Goal: Information Seeking & Learning: Learn about a topic

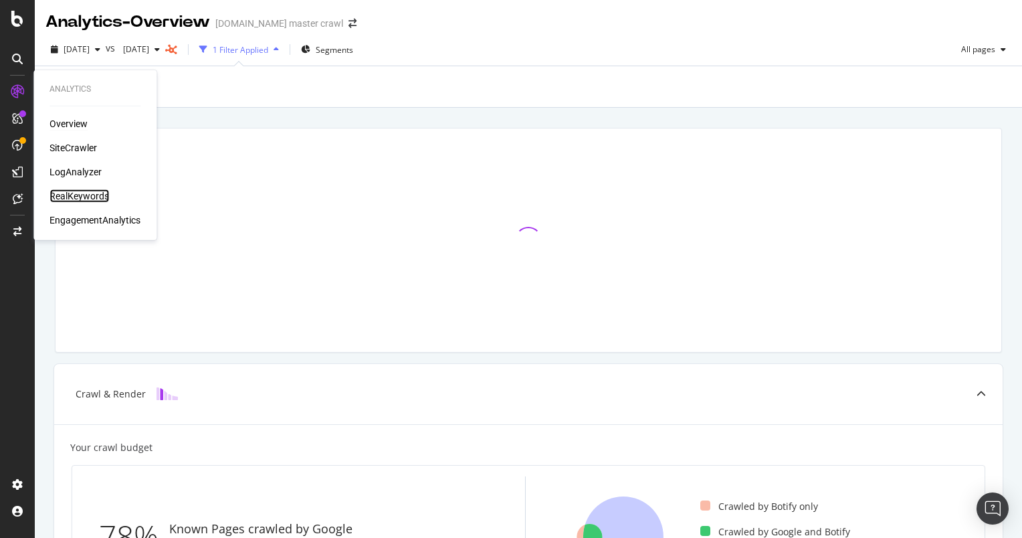
click at [86, 198] on div "RealKeywords" at bounding box center [79, 195] width 60 height 13
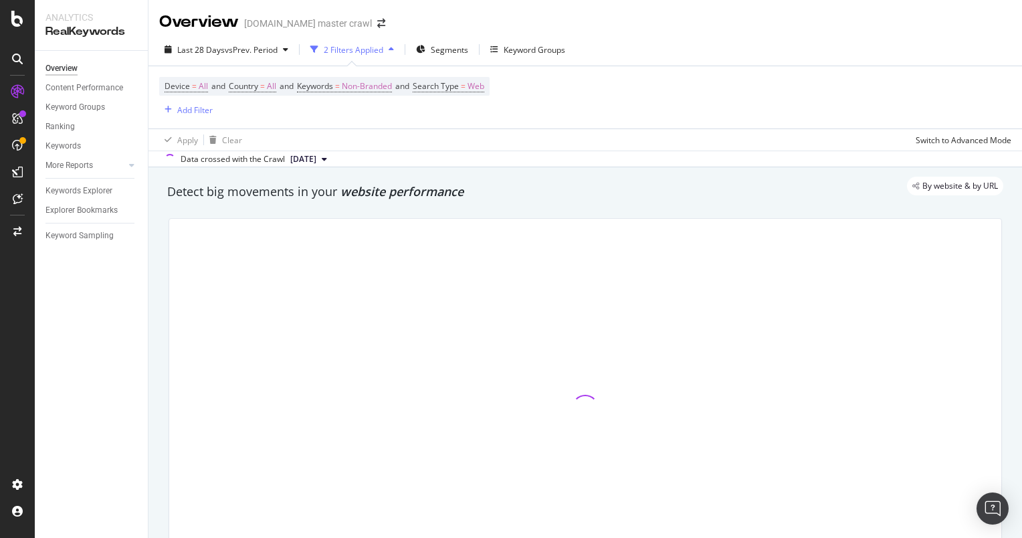
click at [383, 54] on div "2 Filters Applied" at bounding box center [354, 49] width 60 height 11
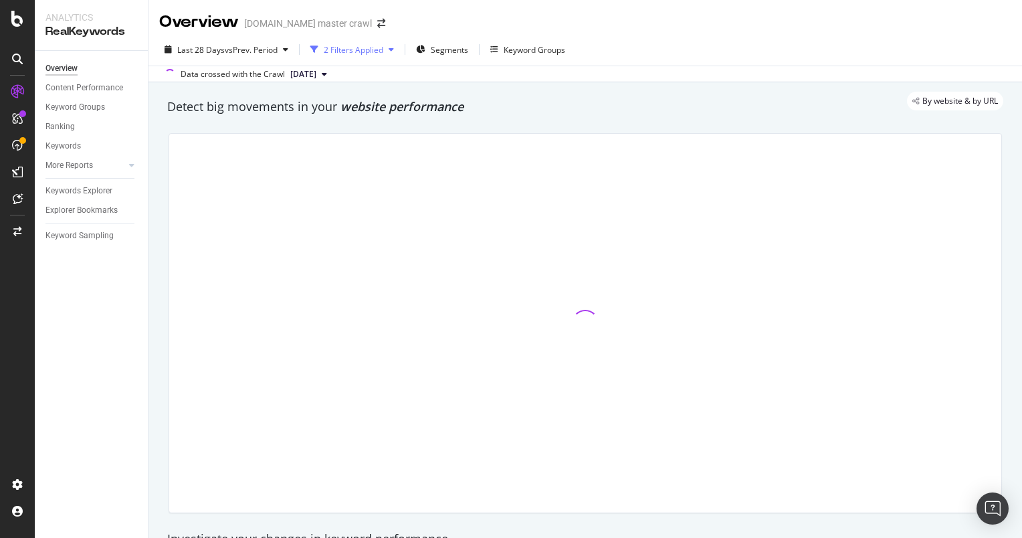
click at [383, 54] on div "2 Filters Applied" at bounding box center [354, 49] width 60 height 11
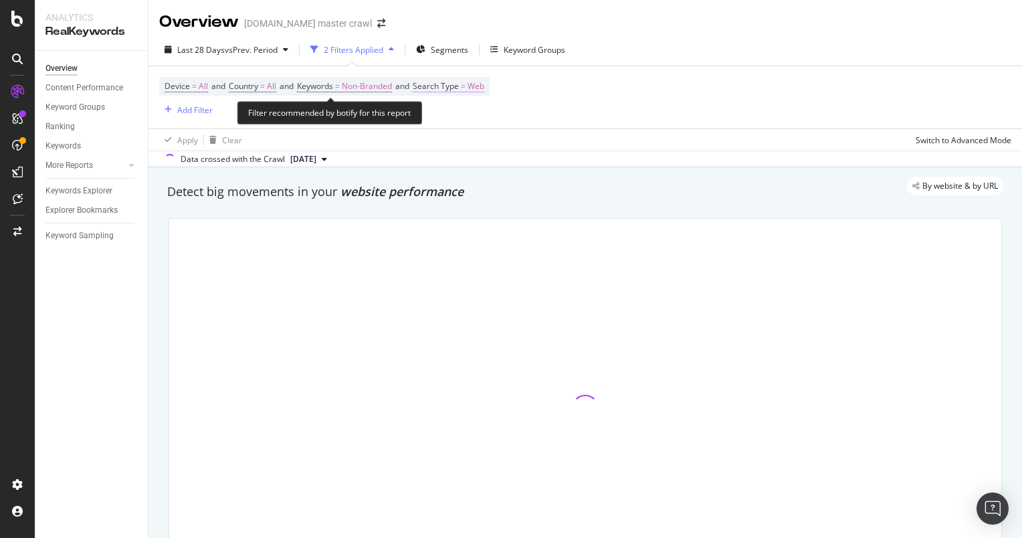
click at [484, 88] on span "Web" at bounding box center [475, 86] width 17 height 19
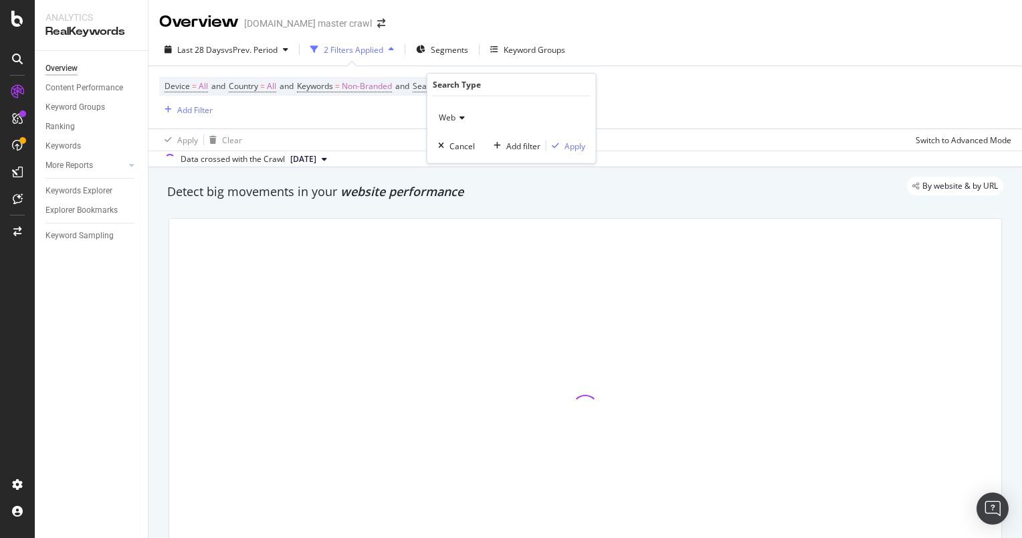
click at [465, 118] on div "Web" at bounding box center [511, 117] width 147 height 21
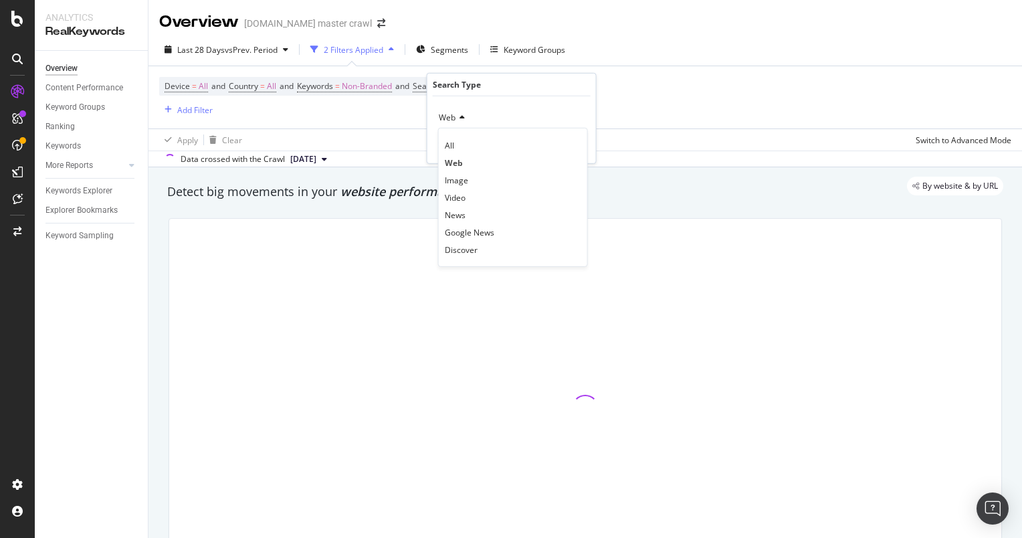
click at [394, 120] on div "Device = All and Country = All and Keywords = Non-Branded and Search Type = Web…" at bounding box center [585, 97] width 852 height 62
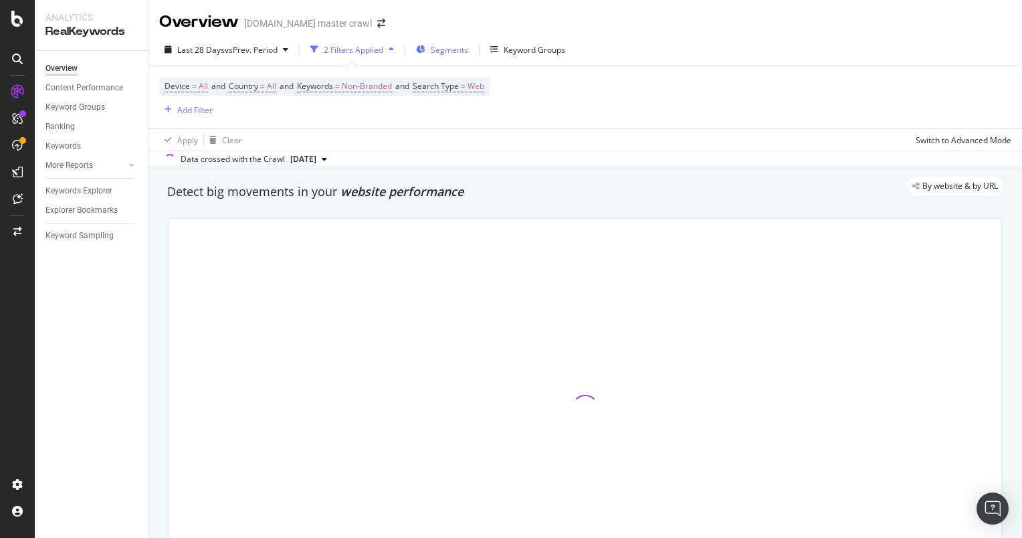
click at [461, 45] on span "Segments" at bounding box center [449, 49] width 37 height 11
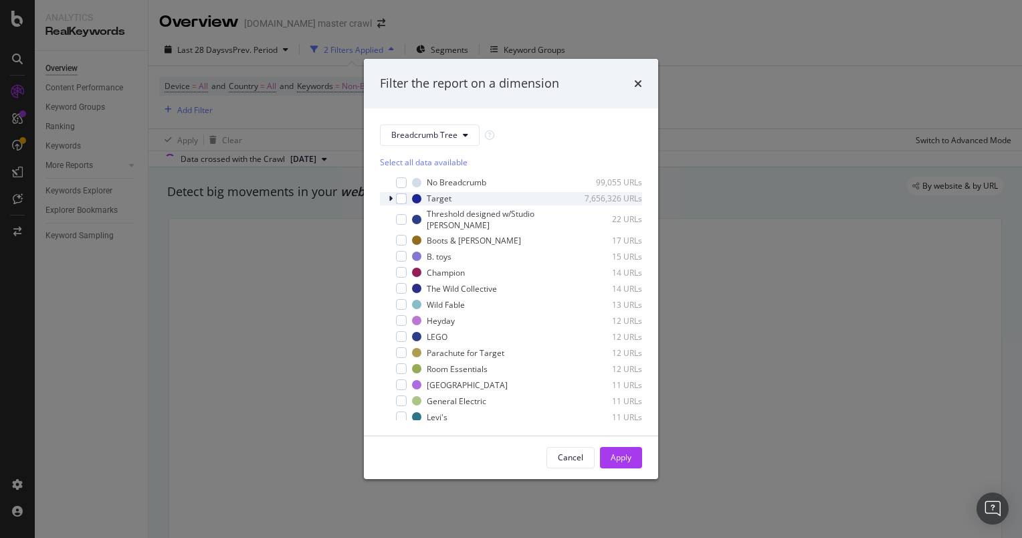
click at [391, 197] on icon "modal" at bounding box center [391, 199] width 4 height 8
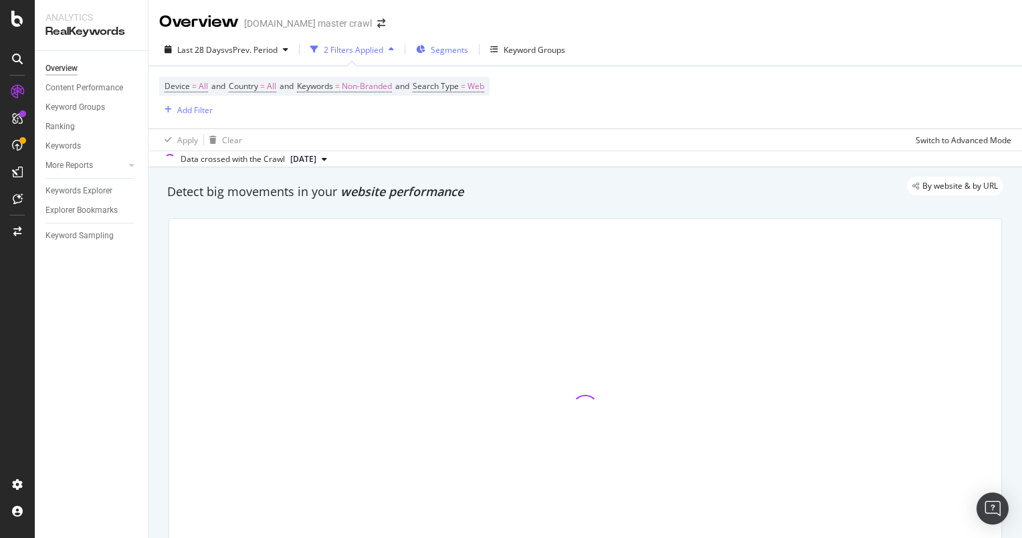
click at [425, 45] on div "Segments" at bounding box center [442, 49] width 52 height 20
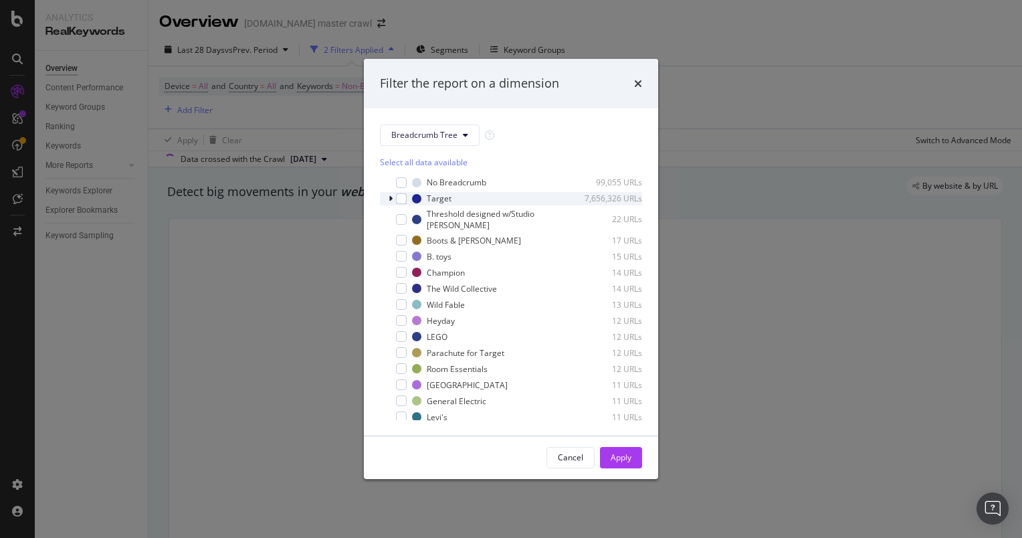
click at [389, 197] on icon "modal" at bounding box center [391, 199] width 4 height 8
click at [390, 201] on icon "modal" at bounding box center [390, 199] width 5 height 8
click at [390, 201] on icon "modal" at bounding box center [391, 199] width 4 height 8
click at [441, 195] on div "Target" at bounding box center [439, 198] width 25 height 11
click at [388, 193] on div "modal" at bounding box center [392, 198] width 8 height 13
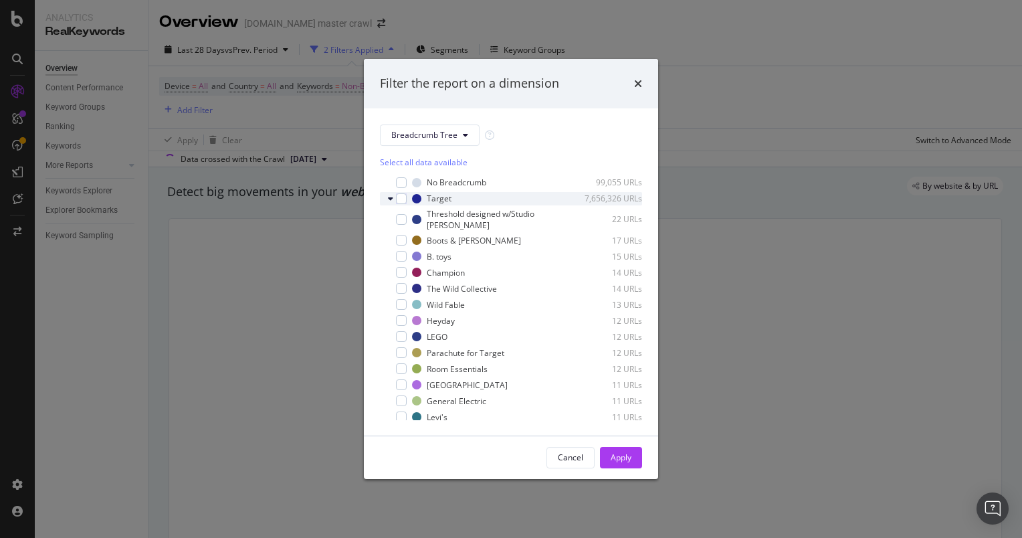
click at [388, 193] on div "modal" at bounding box center [392, 198] width 8 height 13
click at [635, 83] on icon "times" at bounding box center [638, 83] width 8 height 11
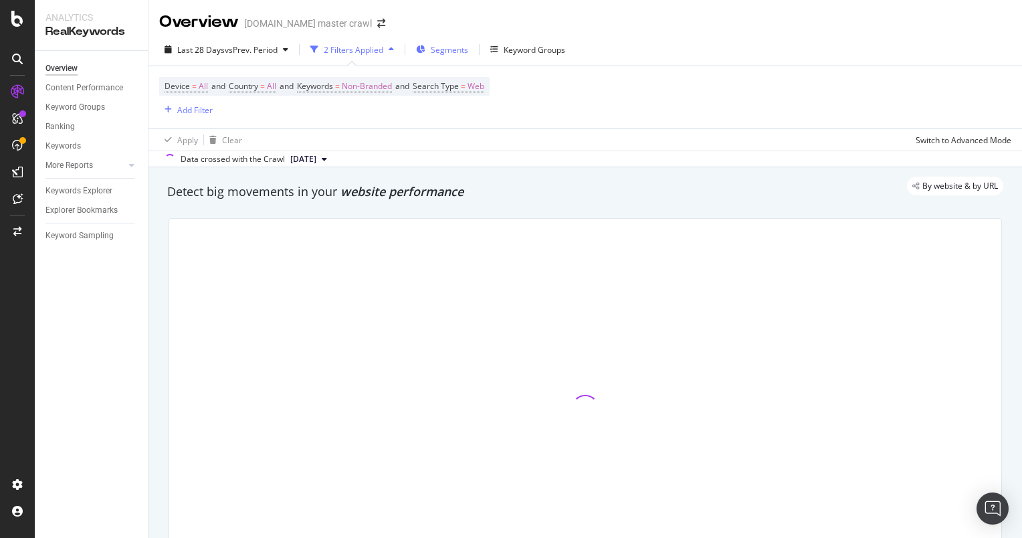
click at [460, 54] on span "Segments" at bounding box center [449, 49] width 37 height 11
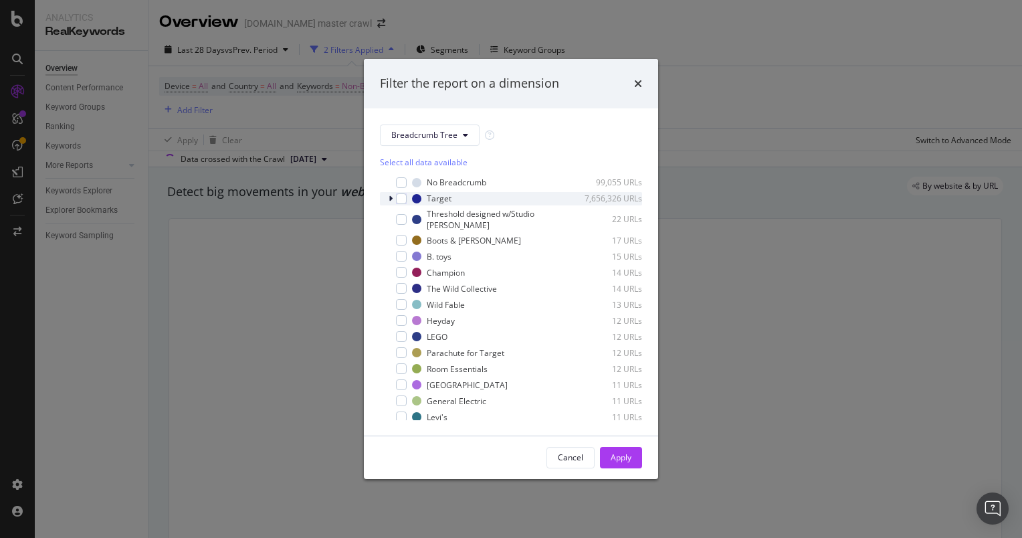
click at [393, 200] on div "modal" at bounding box center [392, 198] width 8 height 13
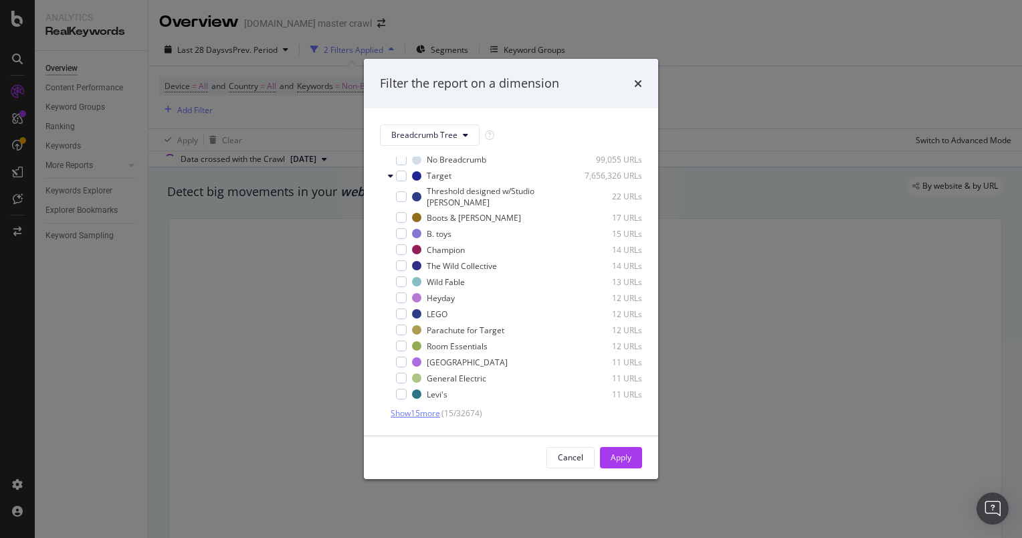
click at [418, 414] on span "Show 15 more" at bounding box center [415, 412] width 49 height 11
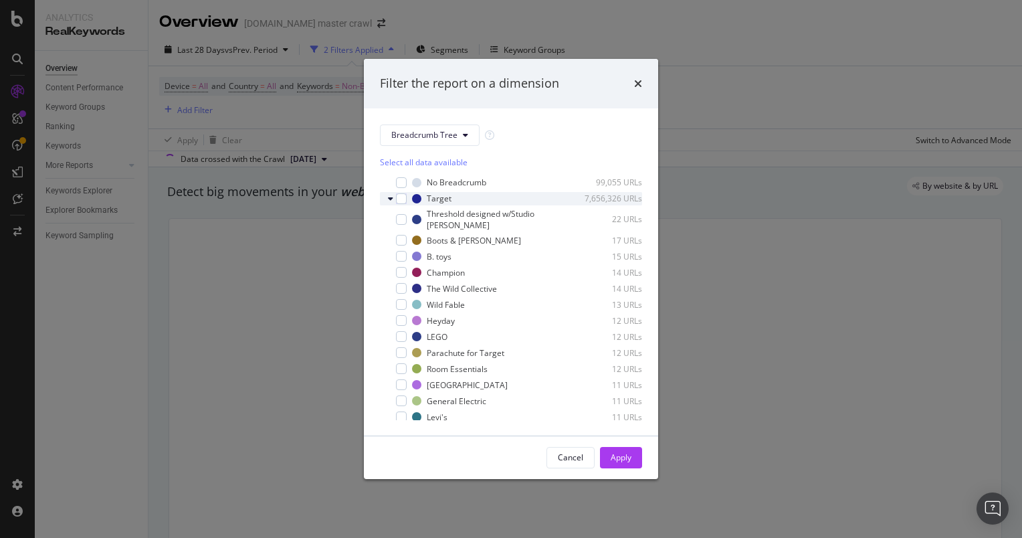
click at [391, 198] on icon "modal" at bounding box center [390, 199] width 5 height 8
click at [404, 197] on div "modal" at bounding box center [401, 198] width 11 height 11
click at [404, 197] on icon "modal" at bounding box center [402, 198] width 6 height 7
click at [421, 197] on div "Target 7,656,326 URLs" at bounding box center [527, 198] width 230 height 11
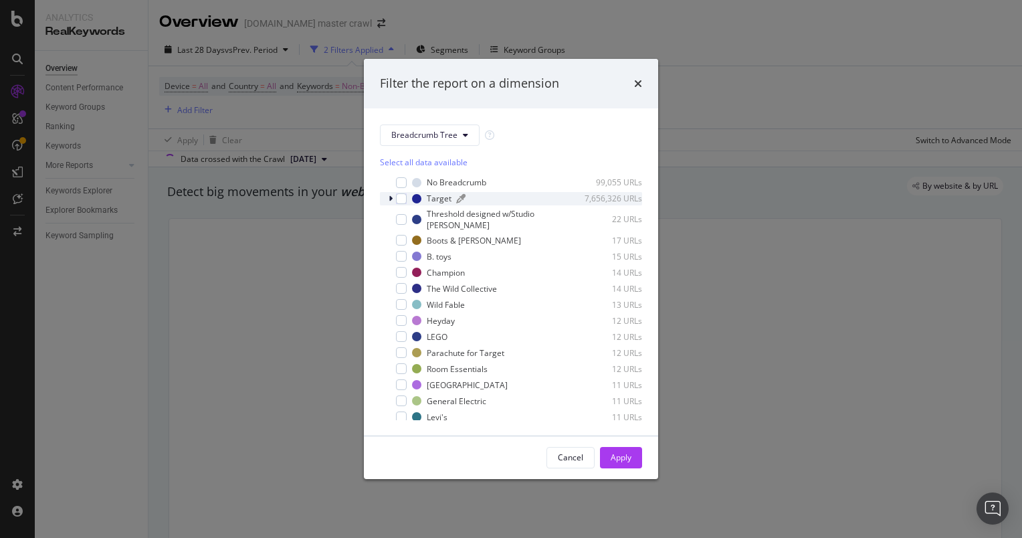
click at [421, 197] on div "Target 7,656,326 URLs" at bounding box center [527, 198] width 230 height 11
click at [637, 86] on icon "times" at bounding box center [638, 83] width 8 height 11
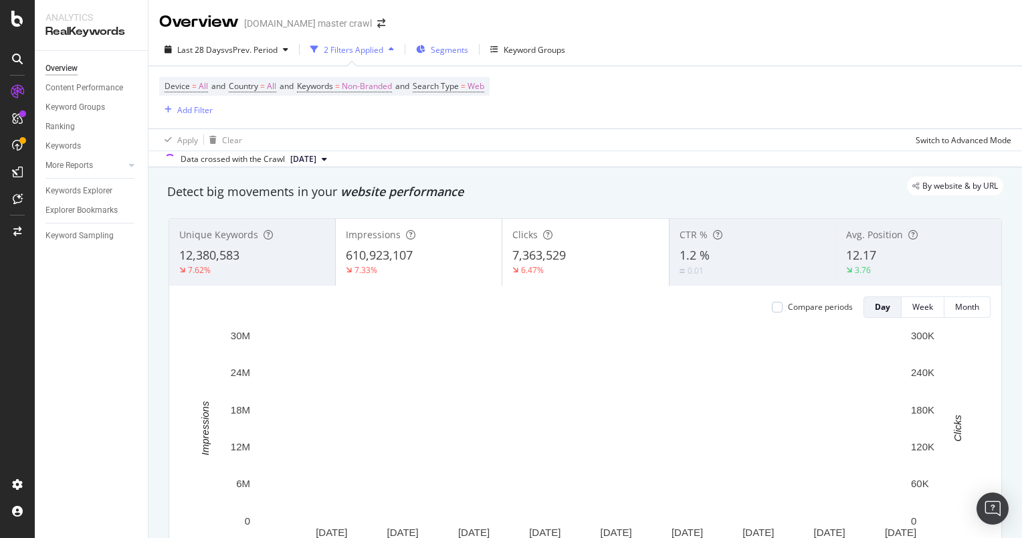
click at [443, 47] on span "Segments" at bounding box center [449, 49] width 37 height 11
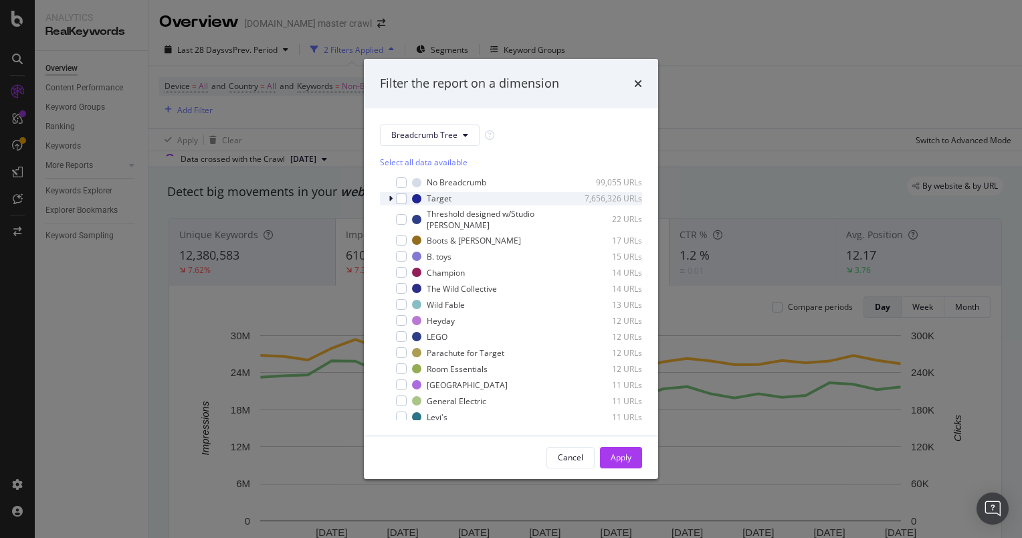
click at [391, 201] on icon "modal" at bounding box center [391, 199] width 4 height 8
click at [391, 201] on icon "modal" at bounding box center [390, 199] width 5 height 8
click at [639, 76] on div "times" at bounding box center [638, 83] width 8 height 17
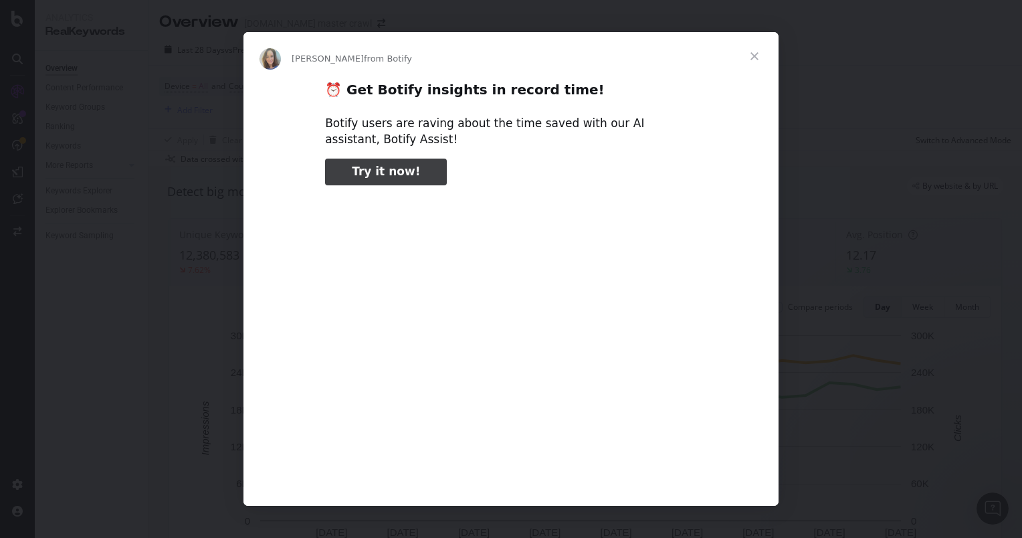
click at [767, 48] on span "Close" at bounding box center [754, 56] width 48 height 48
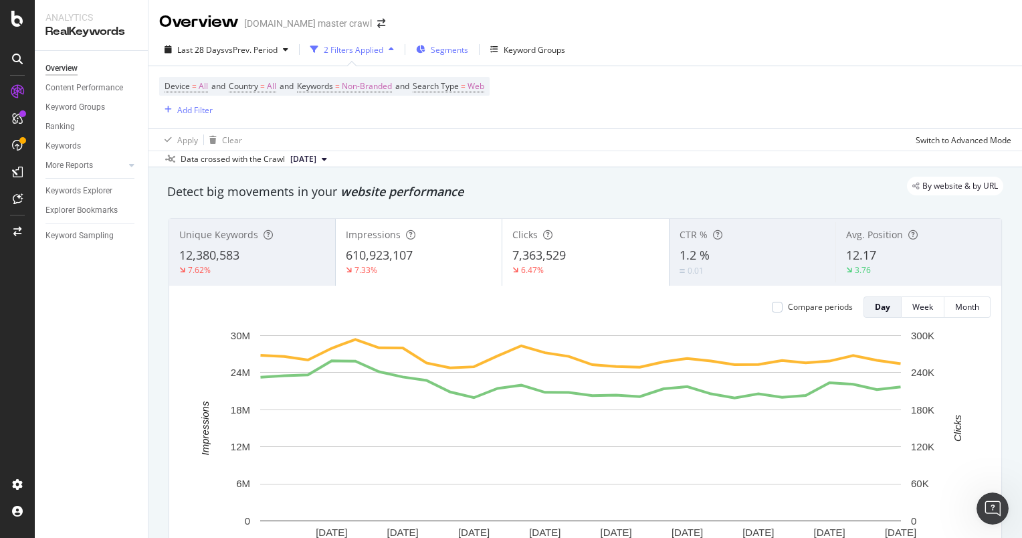
click at [438, 46] on span "Segments" at bounding box center [449, 49] width 37 height 11
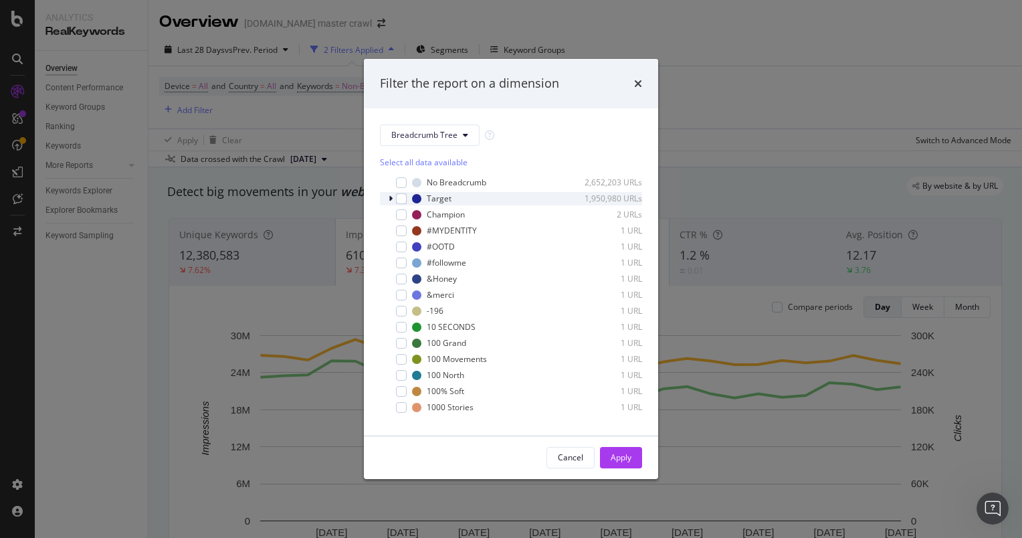
click at [388, 195] on div "modal" at bounding box center [392, 198] width 8 height 13
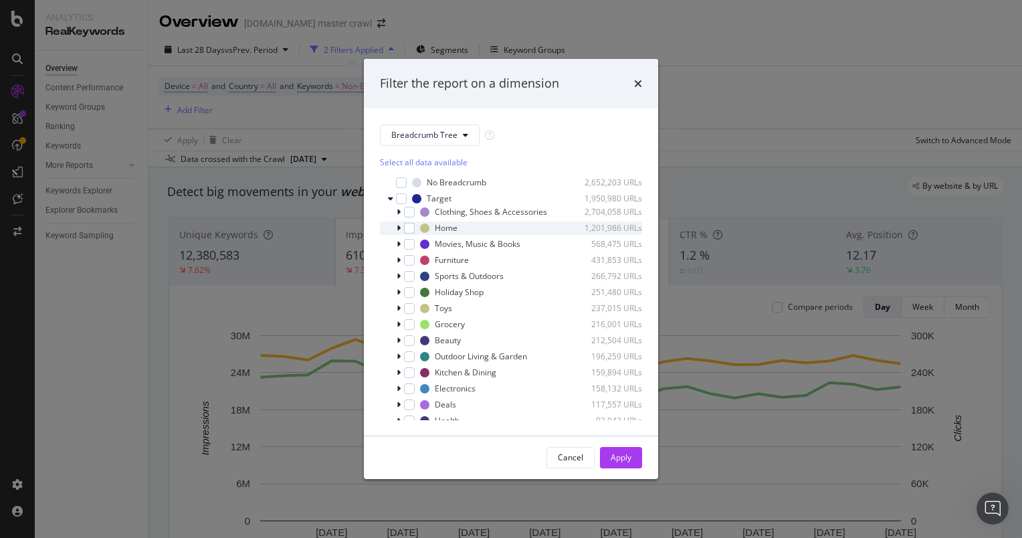
click at [397, 231] on icon "modal" at bounding box center [399, 228] width 4 height 8
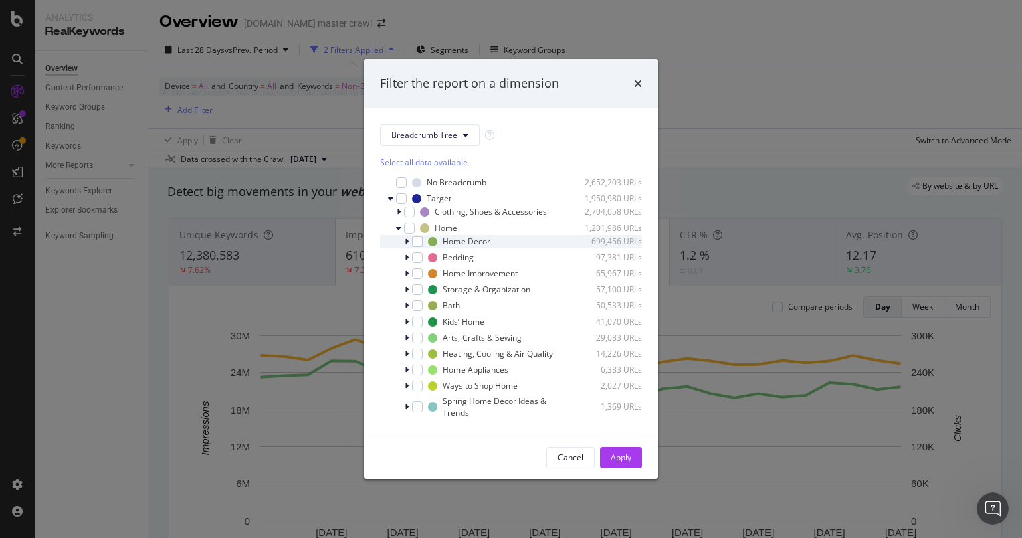
click at [405, 241] on icon "modal" at bounding box center [407, 241] width 4 height 8
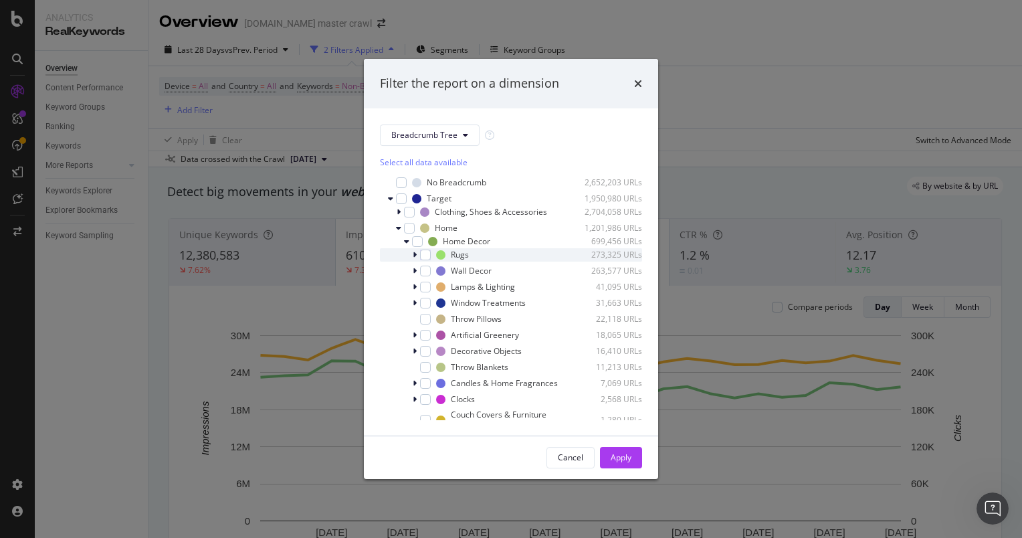
click at [413, 255] on icon "modal" at bounding box center [415, 255] width 4 height 8
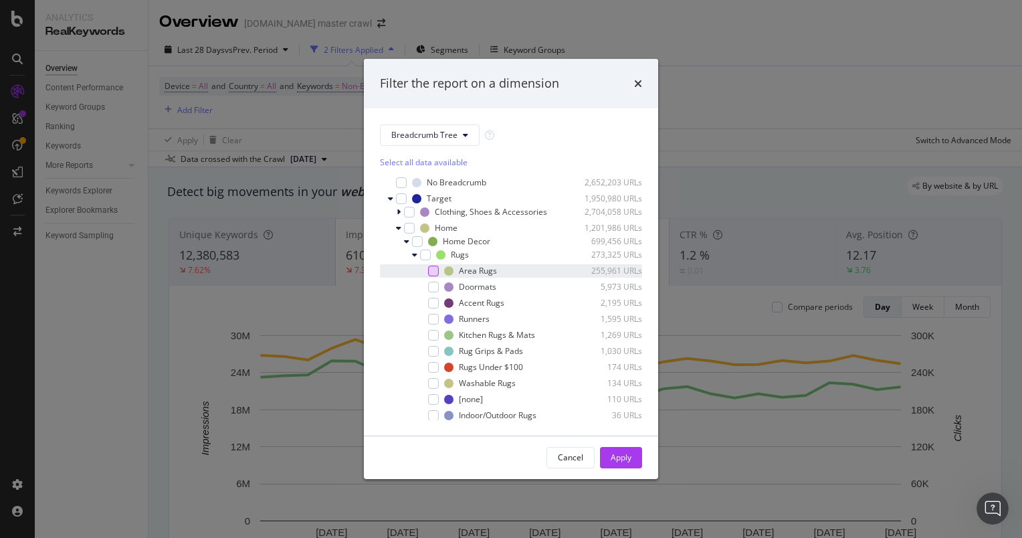
click at [437, 272] on div "modal" at bounding box center [433, 271] width 11 height 11
click at [432, 303] on div "modal" at bounding box center [433, 303] width 11 height 11
click at [398, 232] on div "modal" at bounding box center [400, 227] width 8 height 13
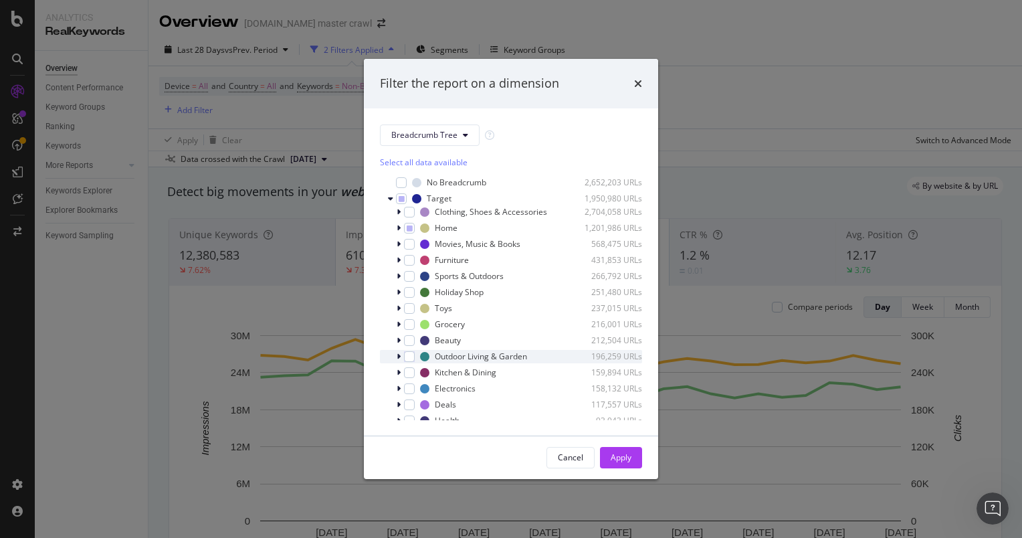
click at [399, 356] on icon "modal" at bounding box center [399, 356] width 4 height 8
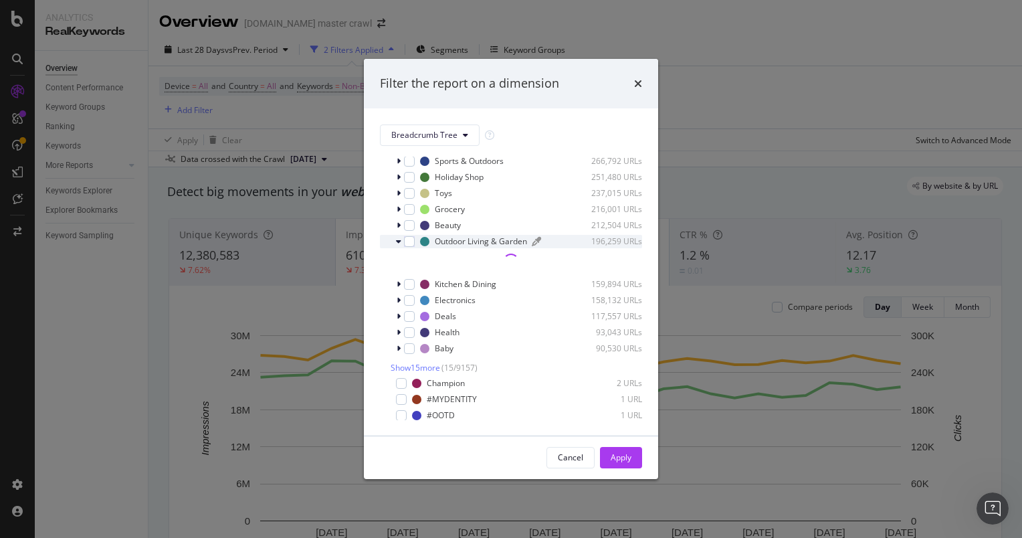
scroll to position [122, 0]
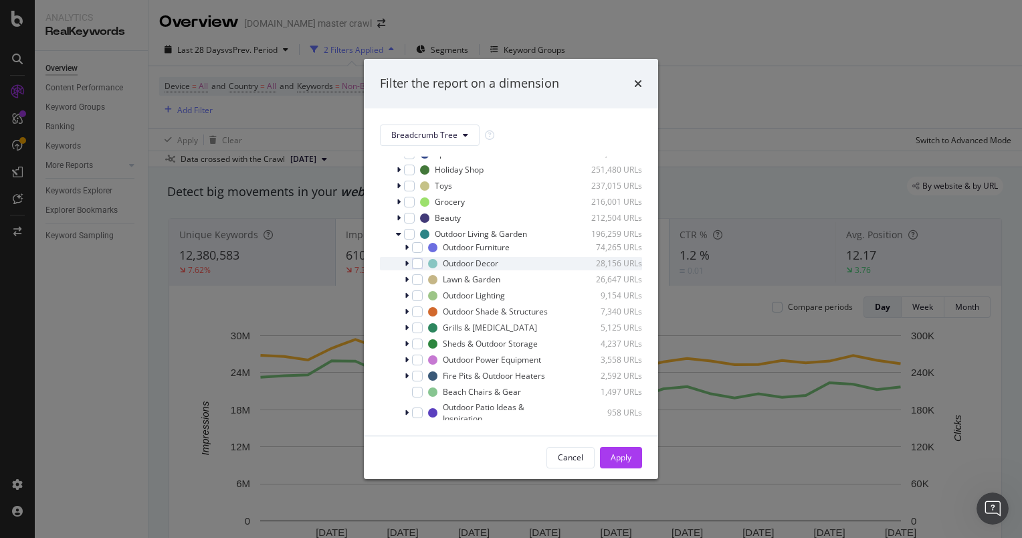
click at [407, 263] on icon "modal" at bounding box center [407, 263] width 4 height 8
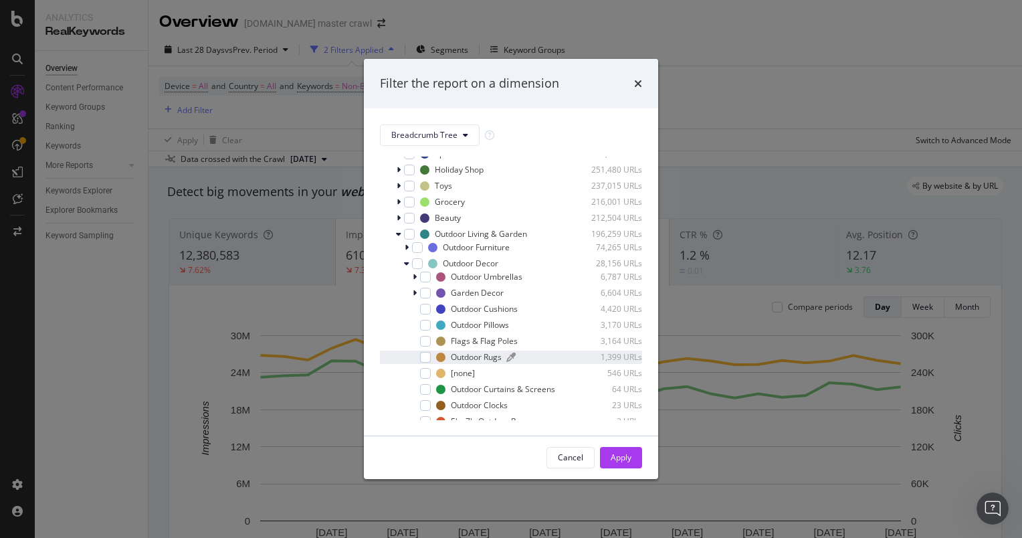
click at [469, 354] on div "Outdoor Rugs" at bounding box center [476, 356] width 51 height 11
click at [607, 461] on button "Apply" at bounding box center [621, 457] width 42 height 21
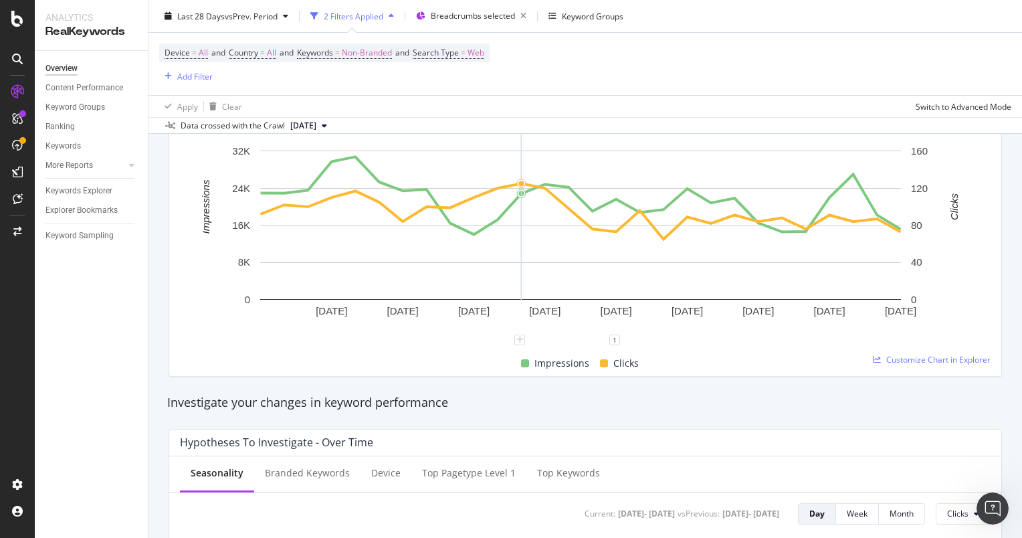
scroll to position [296, 0]
